Goal: Find contact information: Find contact information

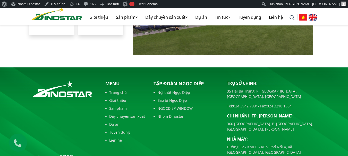
scroll to position [1206, 0]
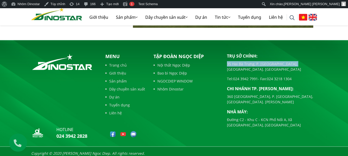
drag, startPoint x: 302, startPoint y: 61, endPoint x: 226, endPoint y: 60, distance: 75.7
click at [226, 60] on div "Trụ sở chính: [STREET_ADDRESS] [GEOGRAPHIC_DATA], [GEOGRAPHIC_DATA]. [GEOGRAPHI…" at bounding box center [272, 97] width 98 height 89
copy p "35 Hai Bà Trưng, P. [GEOGRAPHIC_DATA], [GEOGRAPHIC_DATA]. [GEOGRAPHIC_DATA]"
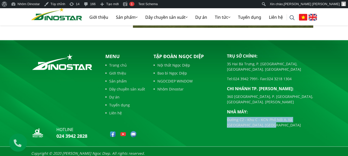
drag, startPoint x: 258, startPoint y: 114, endPoint x: 225, endPoint y: 107, distance: 33.2
click at [225, 107] on div "Trụ sở chính: [STREET_ADDRESS] [GEOGRAPHIC_DATA], [GEOGRAPHIC_DATA]. [GEOGRAPHI…" at bounding box center [272, 97] width 98 height 89
copy p "Đường C2 - Khu C - KCN Phố Nối A, Xã [GEOGRAPHIC_DATA], [GEOGRAPHIC_DATA]"
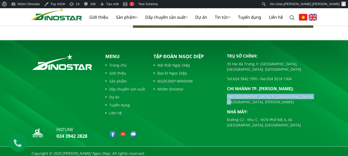
drag, startPoint x: 223, startPoint y: 86, endPoint x: 309, endPoint y: 88, distance: 86.2
click at [309, 88] on div "Trụ sở chính: [STREET_ADDRESS] [GEOGRAPHIC_DATA], [GEOGRAPHIC_DATA]. [GEOGRAPHI…" at bounding box center [272, 97] width 98 height 89
copy p "360 [GEOGRAPHIC_DATA], P. [GEOGRAPHIC_DATA], [GEOGRAPHIC_DATA]. [PERSON_NAME]"
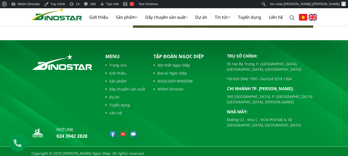
click at [223, 79] on div "Trụ sở chính: [STREET_ADDRESS] [GEOGRAPHIC_DATA], [GEOGRAPHIC_DATA]. [GEOGRAPHI…" at bounding box center [272, 97] width 98 height 89
drag, startPoint x: 51, startPoint y: 132, endPoint x: 90, endPoint y: 135, distance: 39.5
click at [90, 135] on div "hotline 024 3942 2828" at bounding box center [64, 134] width 66 height 15
copy link "024 3942 2828"
click at [100, 18] on link "Giới thiệu" at bounding box center [98, 17] width 27 height 16
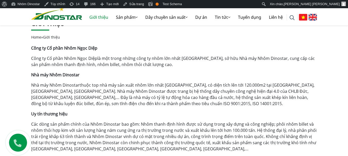
scroll to position [129, 0]
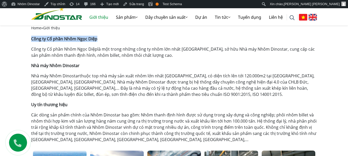
drag, startPoint x: 30, startPoint y: 39, endPoint x: 105, endPoint y: 40, distance: 75.7
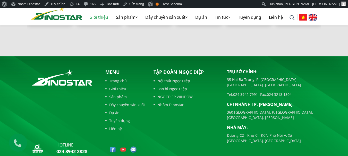
scroll to position [566, 0]
